Goal: Book appointment/travel/reservation

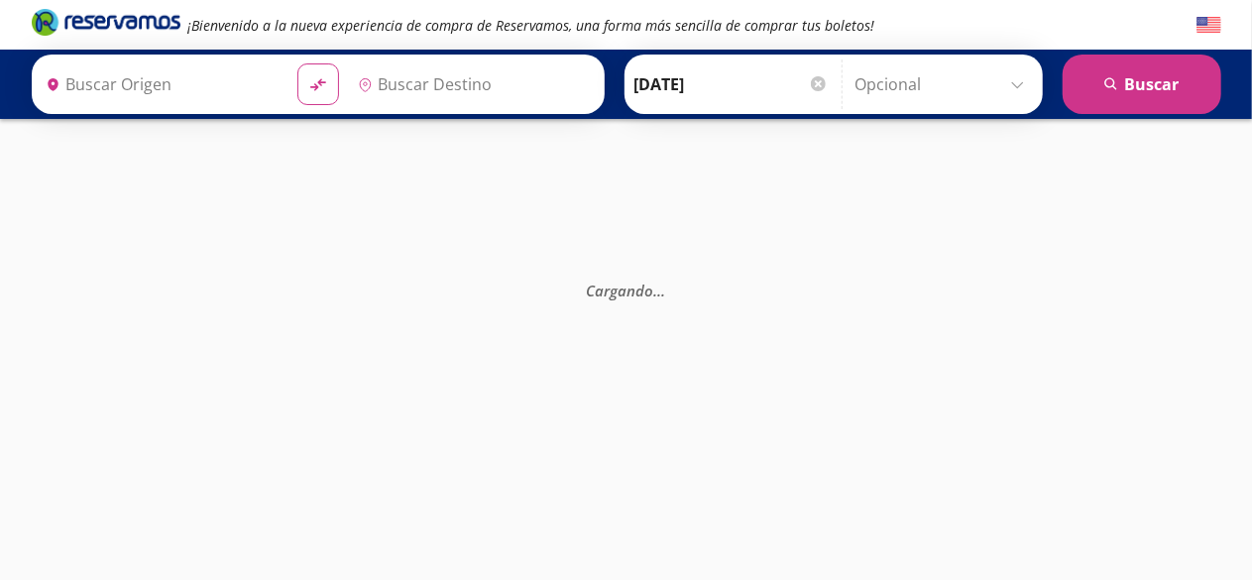
type input "[PERSON_NAME] de Querétaro, [GEOGRAPHIC_DATA]"
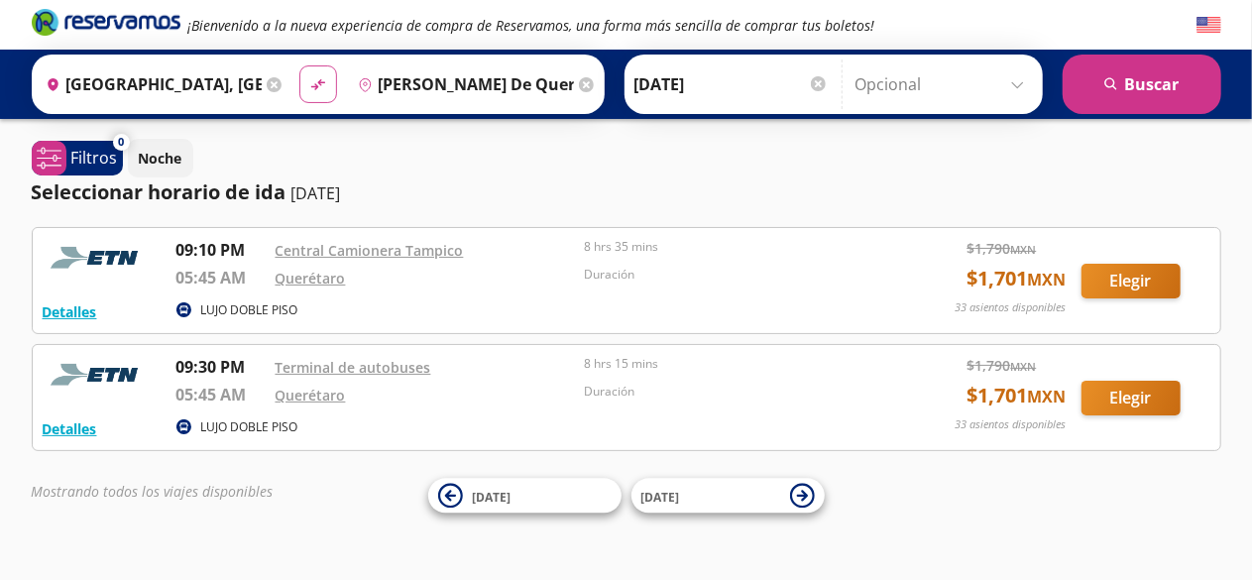
click at [314, 86] on icon "material-symbols:compare-arrows-rounded" at bounding box center [318, 84] width 18 height 19
type input "[PERSON_NAME] de Querétaro, [GEOGRAPHIC_DATA]"
type input "[GEOGRAPHIC_DATA], [GEOGRAPHIC_DATA]"
click at [707, 85] on input "[DATE]" at bounding box center [732, 84] width 194 height 50
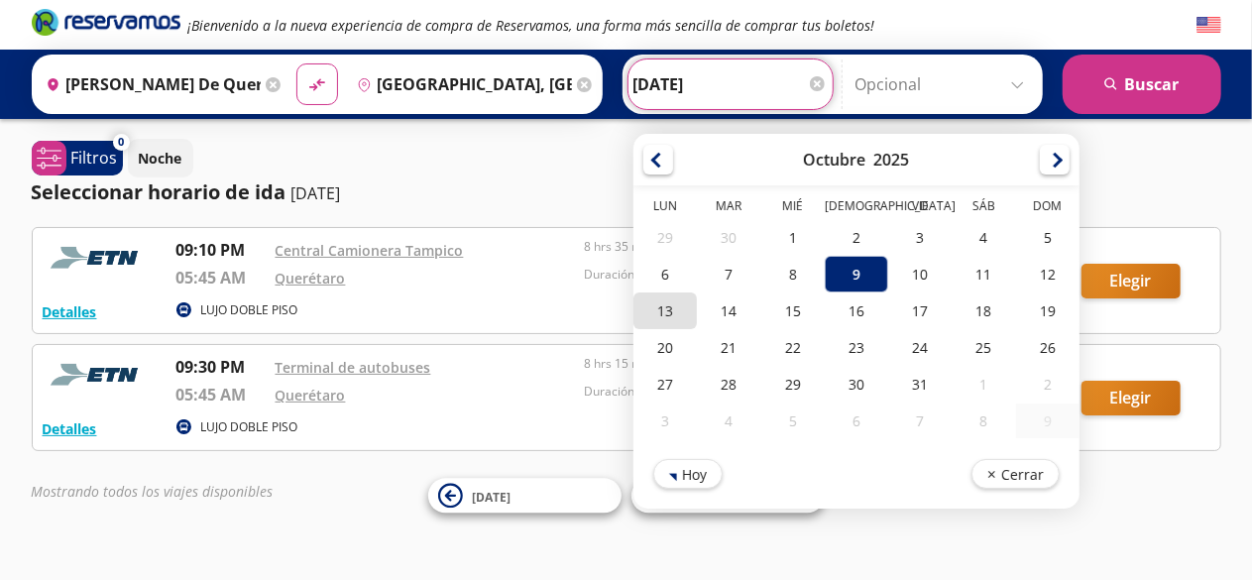
click at [646, 298] on div "13" at bounding box center [665, 310] width 63 height 37
type input "[DATE]"
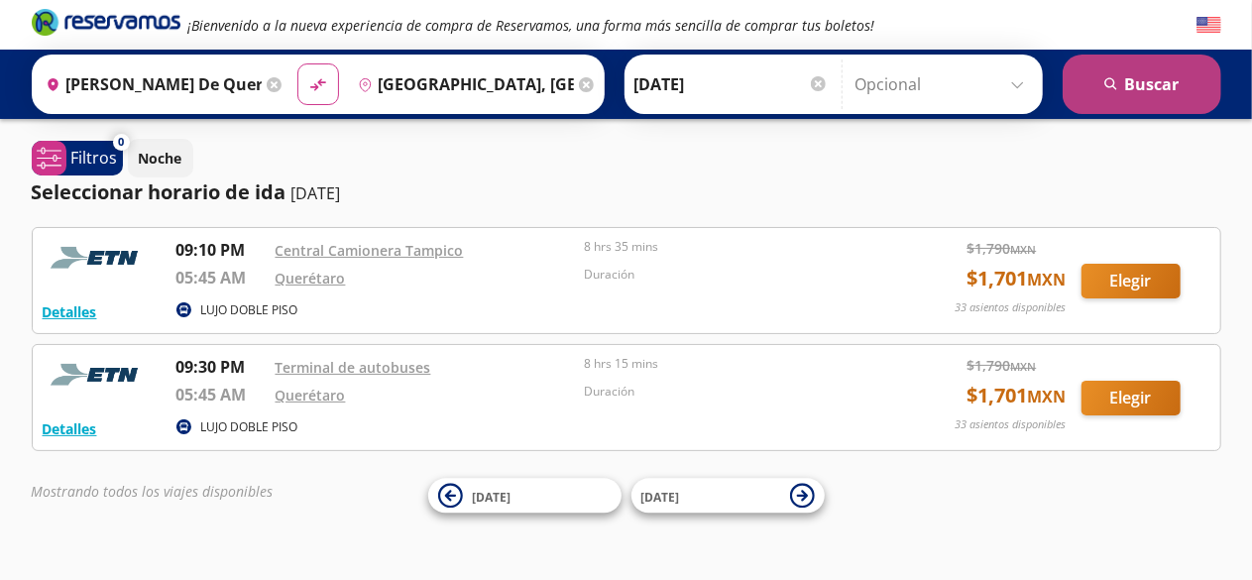
click at [1164, 78] on button "search [GEOGRAPHIC_DATA]" at bounding box center [1142, 84] width 159 height 59
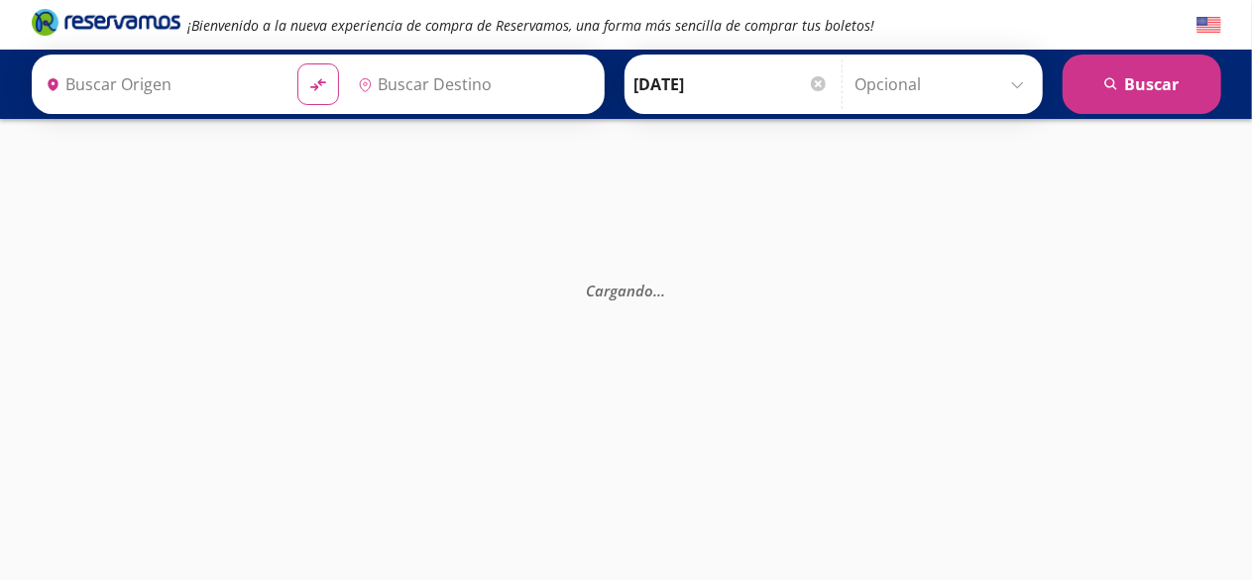
type input "[PERSON_NAME] de Querétaro, [GEOGRAPHIC_DATA]"
type input "[GEOGRAPHIC_DATA], [GEOGRAPHIC_DATA]"
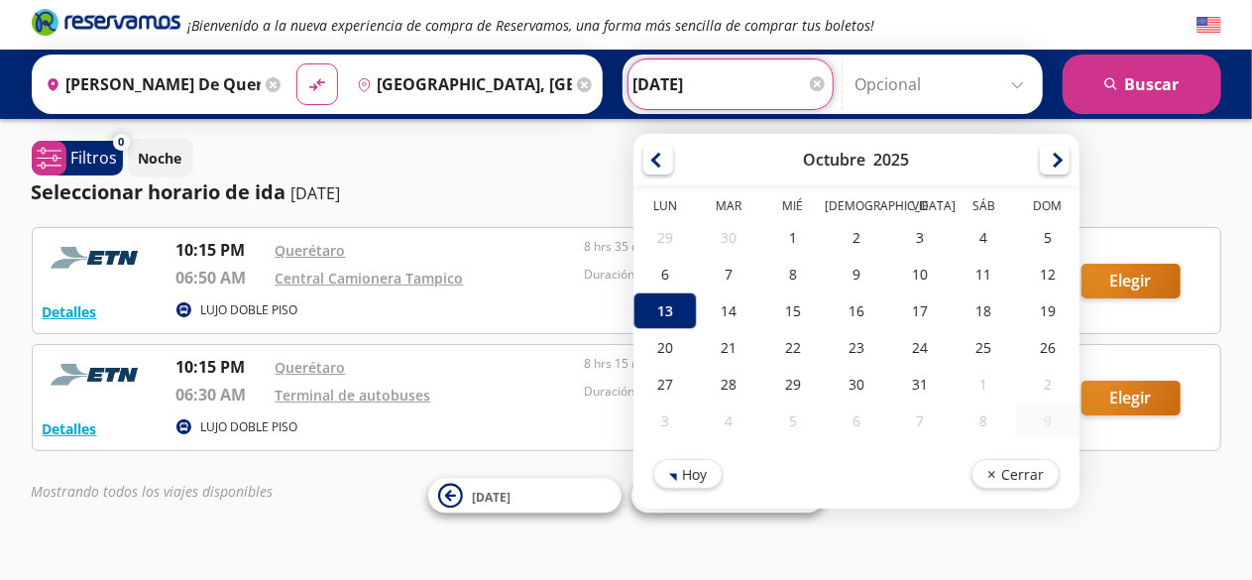
click at [710, 74] on input "[DATE]" at bounding box center [731, 84] width 194 height 50
click at [1035, 271] on div "12" at bounding box center [1046, 274] width 63 height 37
type input "[DATE]"
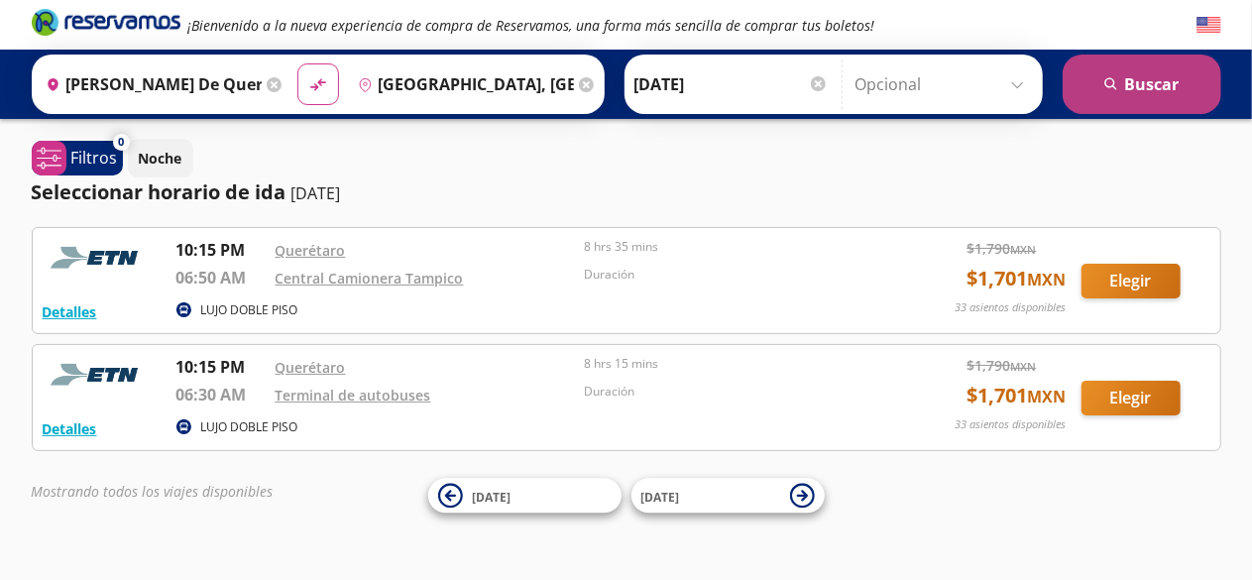
click at [1154, 85] on button "search [GEOGRAPHIC_DATA]" at bounding box center [1142, 84] width 159 height 59
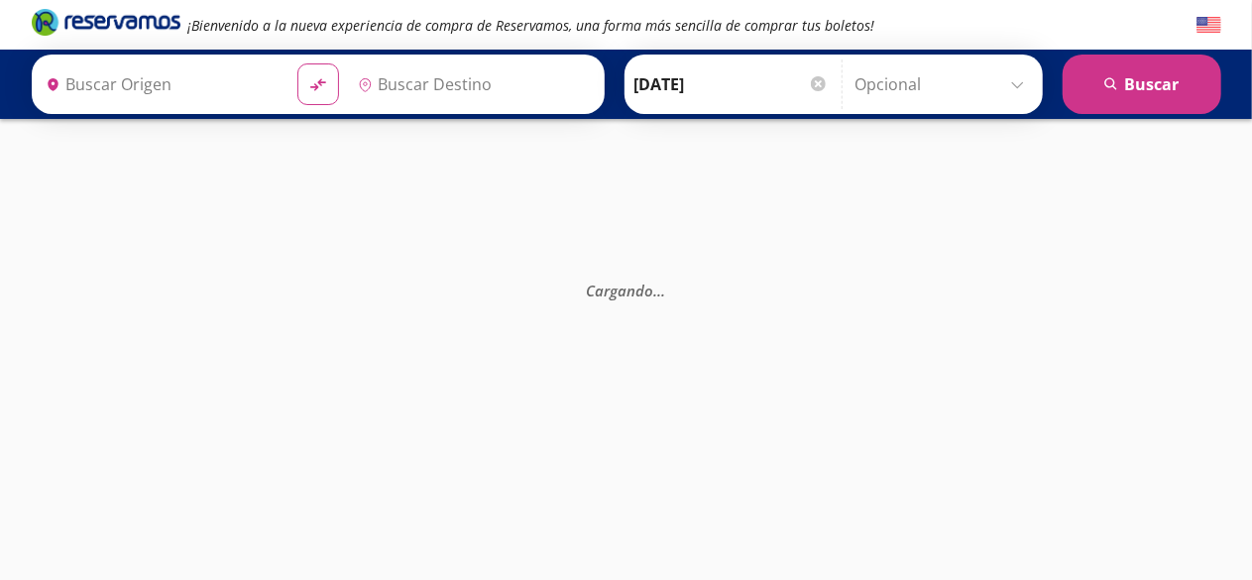
type input "[PERSON_NAME] de Querétaro, [GEOGRAPHIC_DATA]"
type input "[GEOGRAPHIC_DATA], [GEOGRAPHIC_DATA]"
